Goal: Task Accomplishment & Management: Complete application form

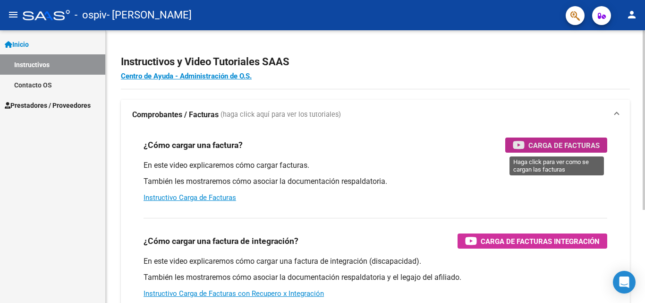
click at [556, 146] on span "Carga de Facturas" at bounding box center [564, 145] width 71 height 12
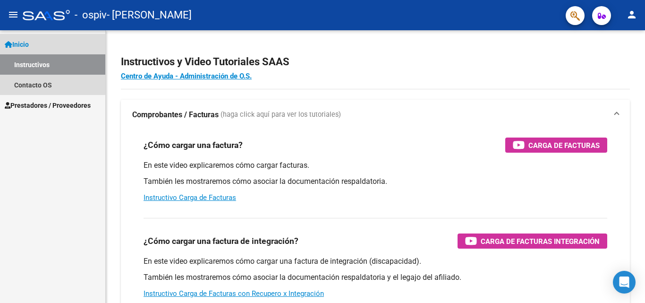
click at [44, 63] on link "Instructivos" at bounding box center [52, 64] width 105 height 20
click at [39, 45] on link "Inicio" at bounding box center [52, 44] width 105 height 20
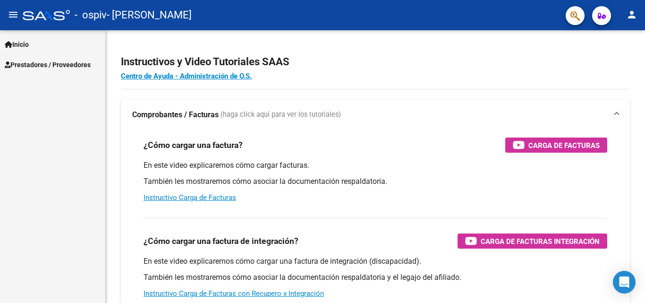
click at [41, 64] on span "Prestadores / Proveedores" at bounding box center [48, 65] width 86 height 10
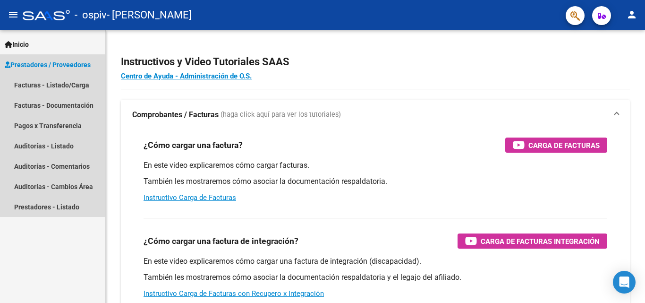
click at [41, 64] on span "Prestadores / Proveedores" at bounding box center [48, 65] width 86 height 10
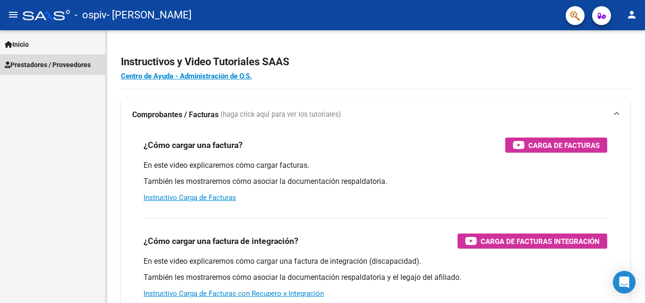
click at [41, 64] on span "Prestadores / Proveedores" at bounding box center [48, 65] width 86 height 10
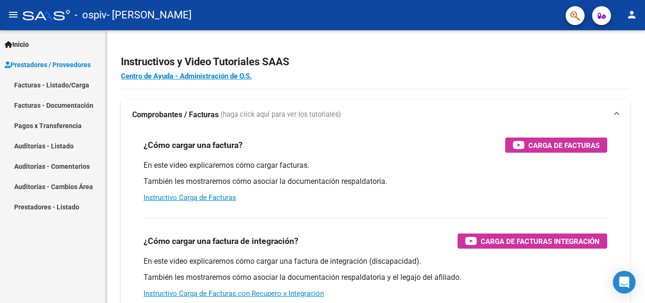
click at [46, 84] on link "Facturas - Listado/Carga" at bounding box center [52, 85] width 105 height 20
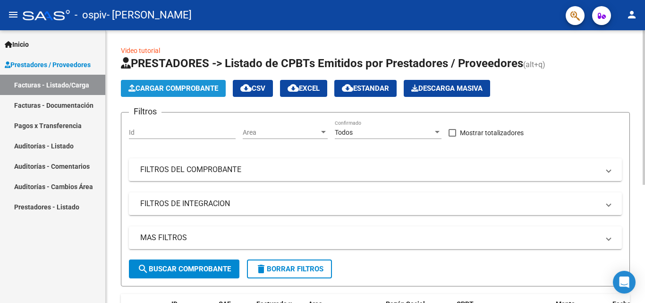
click at [197, 89] on span "Cargar Comprobante" at bounding box center [174, 88] width 90 height 9
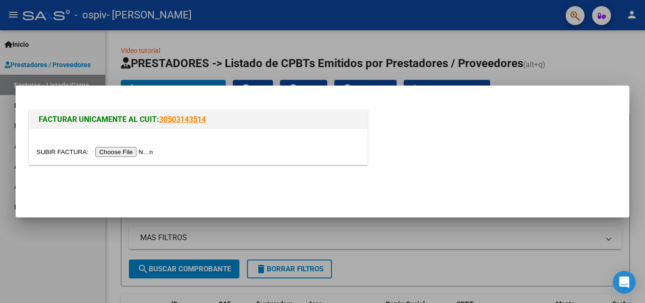
click at [149, 151] on input "file" at bounding box center [96, 152] width 120 height 10
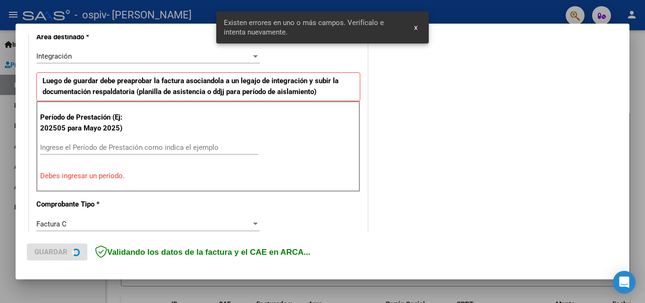
scroll to position [231, 0]
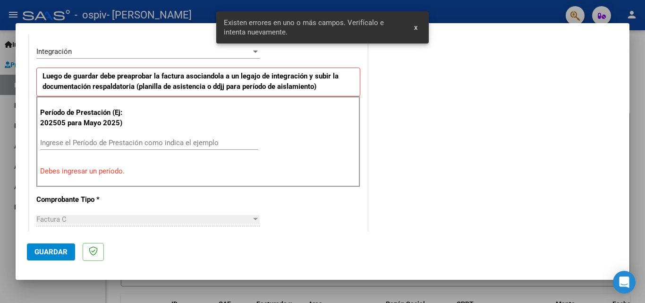
click at [46, 140] on input "Ingrese el Período de Prestación como indica el ejemplo" at bounding box center [149, 142] width 218 height 9
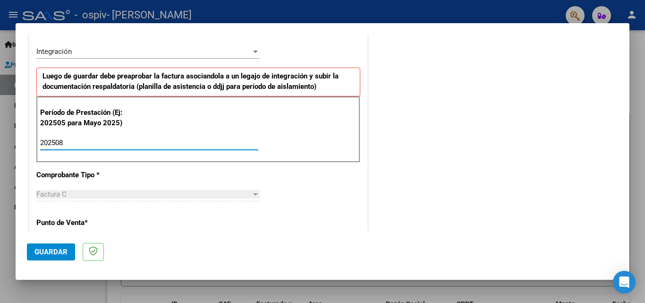
type input "202508"
click at [53, 249] on span "Guardar" at bounding box center [50, 252] width 33 height 9
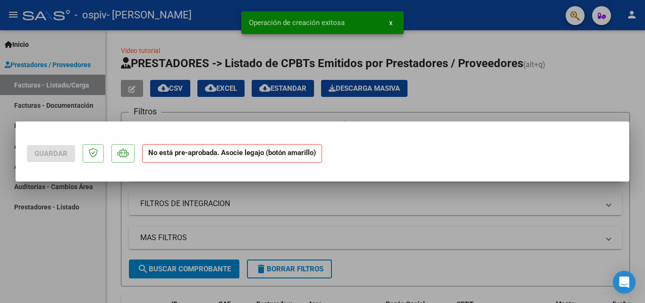
scroll to position [0, 0]
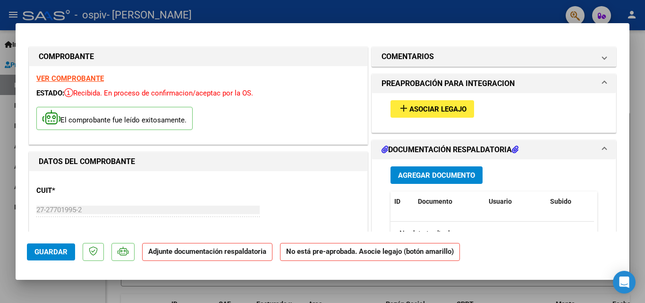
click at [428, 109] on span "Asociar Legajo" at bounding box center [438, 109] width 57 height 9
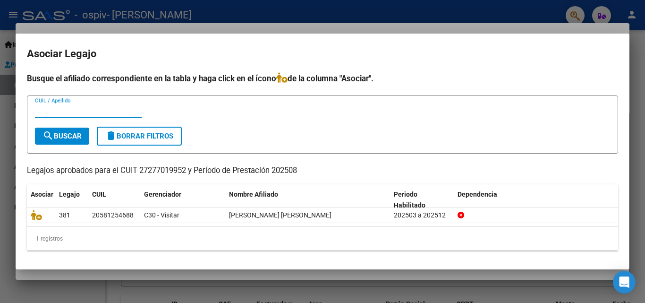
click at [44, 109] on input "CUIL / Apellido" at bounding box center [88, 110] width 107 height 9
click at [71, 139] on span "search Buscar" at bounding box center [62, 136] width 39 height 9
click at [70, 111] on input "CUIL / Apellido" at bounding box center [88, 110] width 107 height 9
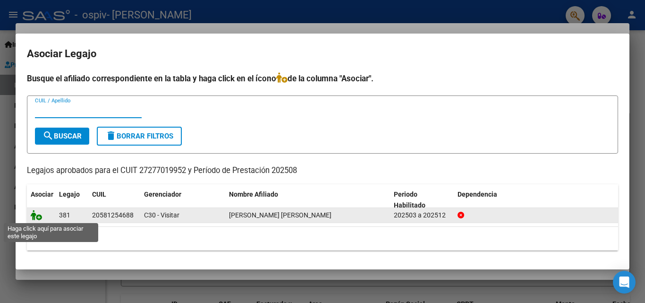
click at [38, 216] on icon at bounding box center [36, 215] width 11 height 10
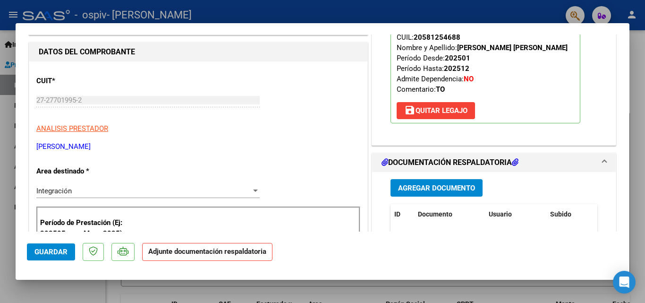
scroll to position [142, 0]
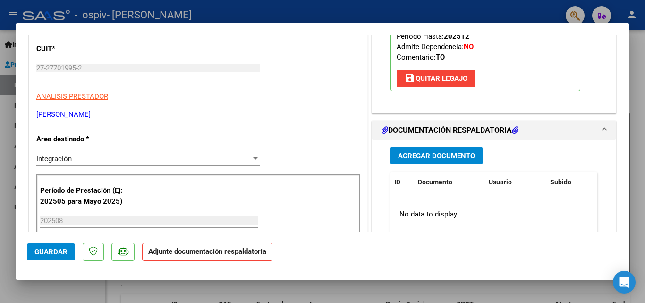
click at [64, 254] on span "Guardar" at bounding box center [50, 252] width 33 height 9
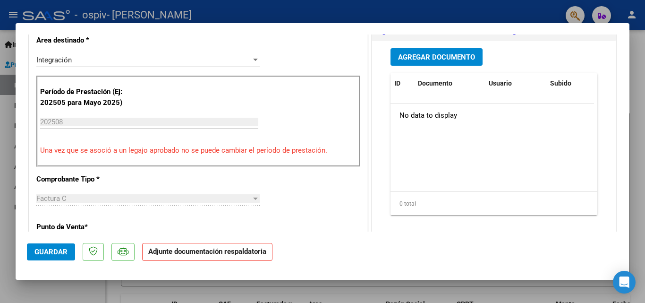
scroll to position [223, 0]
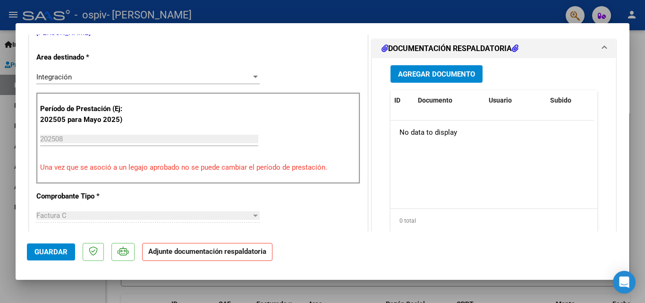
click at [446, 72] on span "Agregar Documento" at bounding box center [436, 74] width 77 height 9
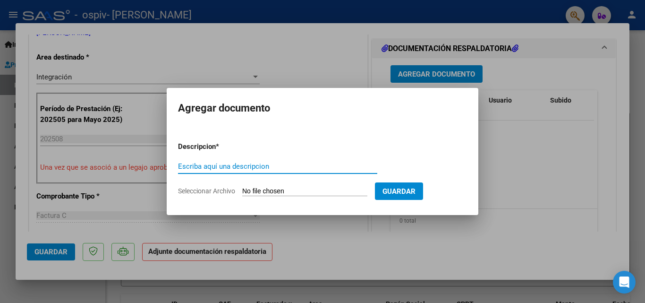
click at [273, 166] on input "Escriba aquí una descripcion" at bounding box center [277, 166] width 199 height 9
click at [190, 166] on input "Escriba aquí una descripcion" at bounding box center [277, 166] width 199 height 9
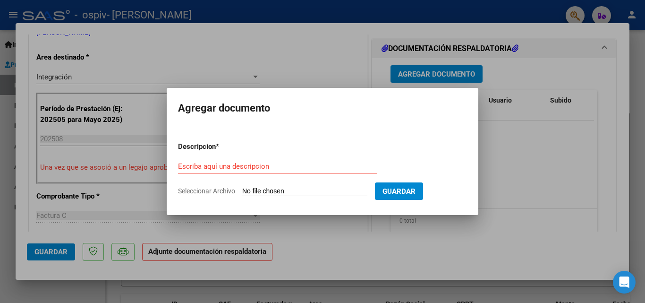
click at [558, 59] on div at bounding box center [322, 151] width 645 height 303
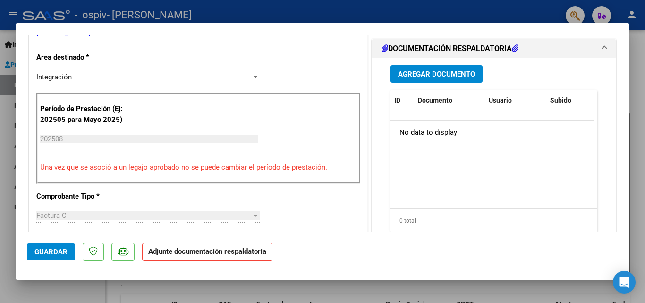
click at [557, 74] on div "Agregar Documento" at bounding box center [494, 73] width 207 height 17
click at [243, 251] on strong "Adjunte documentación respaldatoria" at bounding box center [207, 251] width 118 height 9
click at [427, 77] on span "Agregar Documento" at bounding box center [436, 74] width 77 height 9
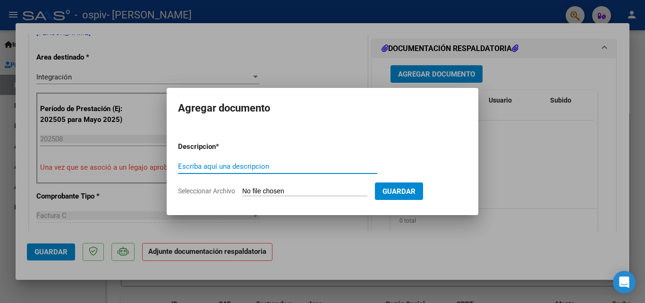
click at [185, 169] on input "Escriba aquí una descripcion" at bounding box center [277, 166] width 199 height 9
type input "t"
type input "planilla de asistencia TO 2025/08"
click at [226, 190] on span "Seleccionar Archivo" at bounding box center [206, 191] width 57 height 8
click at [242, 190] on input "Seleccionar Archivo" at bounding box center [304, 191] width 125 height 9
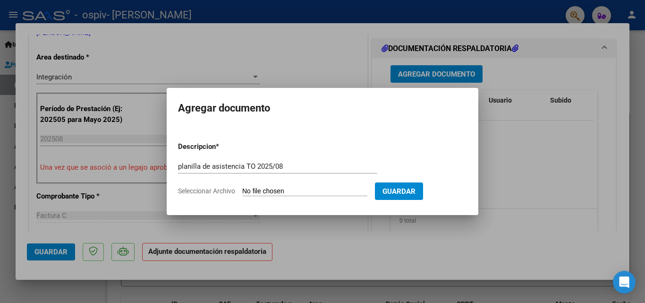
type input "C:\fakepath\VONDER HEIDE LUCIANO TO AGO PLAN.pdf"
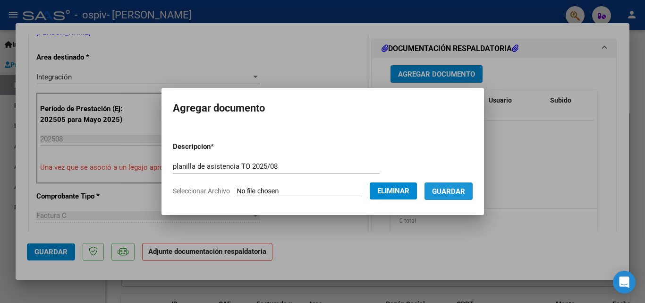
click at [465, 192] on span "Guardar" at bounding box center [448, 191] width 33 height 9
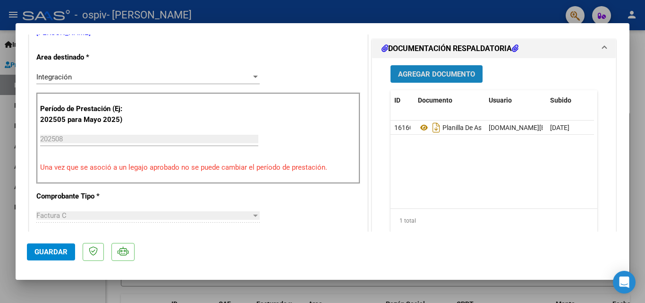
click at [471, 77] on span "Agregar Documento" at bounding box center [436, 74] width 77 height 9
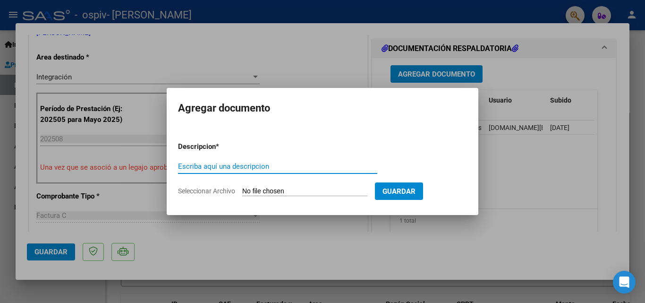
click at [179, 163] on input "Escriba aquí una descripcion" at bounding box center [277, 166] width 199 height 9
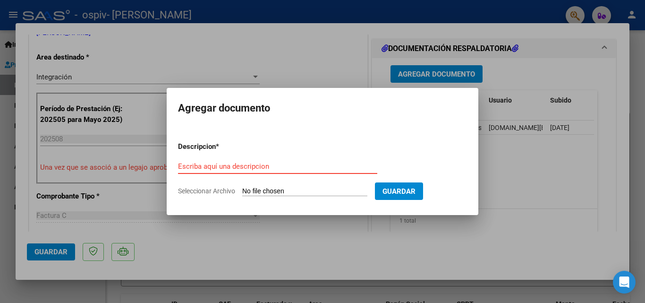
click at [189, 169] on input "Escriba aquí una descripcion" at bounding box center [277, 166] width 199 height 9
click at [235, 189] on span "Seleccionar Archivo" at bounding box center [206, 191] width 57 height 8
click at [242, 189] on input "Seleccionar Archivo" at bounding box center [304, 191] width 125 height 9
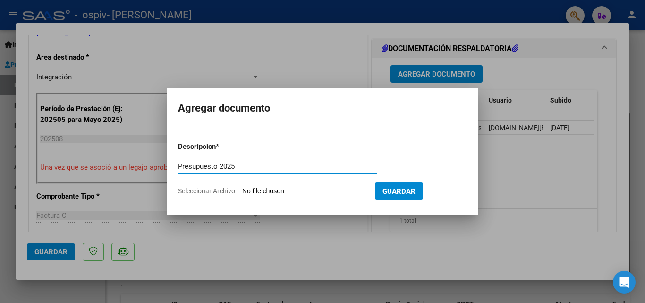
click at [220, 166] on input "Presupuesto 2025" at bounding box center [277, 166] width 199 height 9
type input "Presupuesto TO 2025"
click at [221, 191] on span "Seleccionar Archivo" at bounding box center [206, 191] width 57 height 8
click at [242, 191] on input "Seleccionar Archivo" at bounding box center [304, 191] width 125 height 9
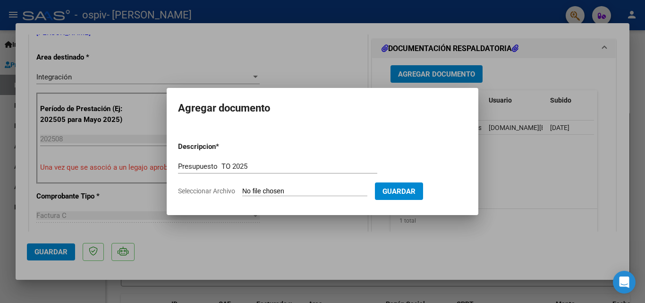
type input "C:\fakepath\VONDER HEIDE TO 2025.pdf"
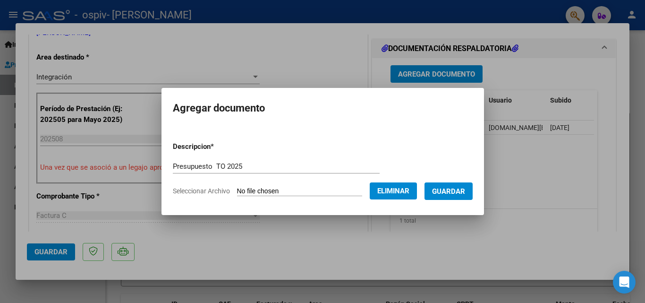
click at [461, 192] on span "Guardar" at bounding box center [448, 191] width 33 height 9
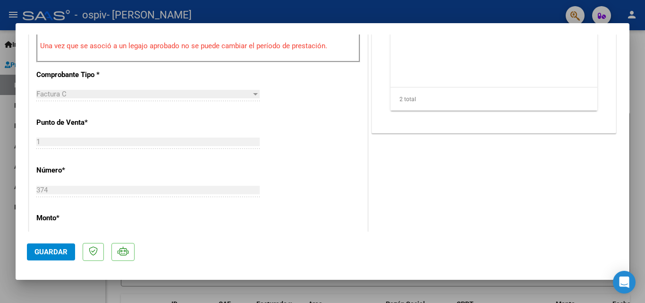
scroll to position [412, 0]
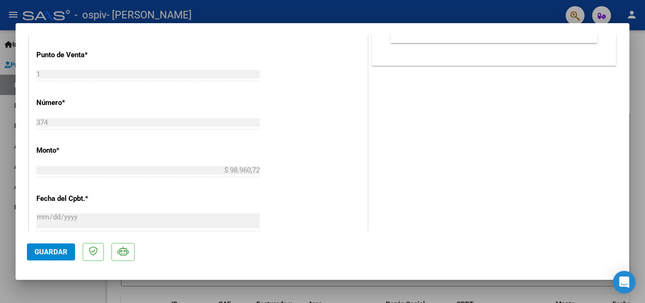
click at [66, 255] on span "Guardar" at bounding box center [50, 252] width 33 height 9
click at [66, 254] on span "Guardar" at bounding box center [50, 252] width 33 height 9
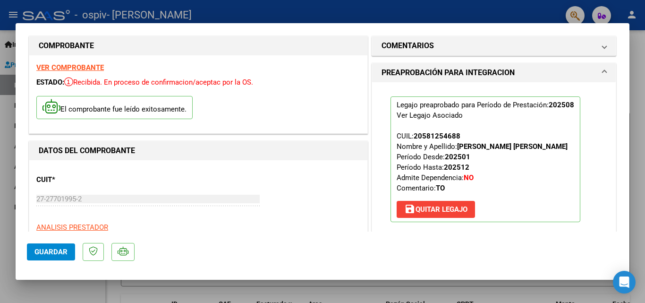
scroll to position [0, 0]
